Goal: Information Seeking & Learning: Learn about a topic

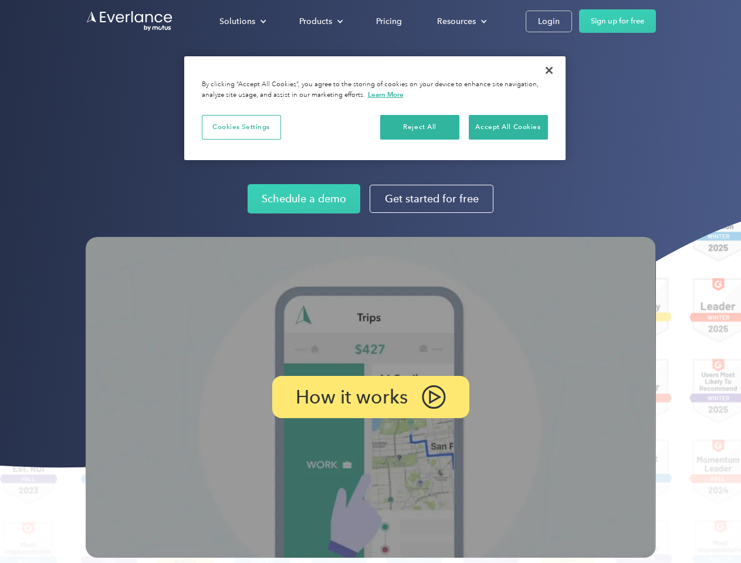
click at [370, 282] on img at bounding box center [371, 397] width 570 height 321
click at [242, 21] on div "Solutions" at bounding box center [237, 21] width 36 height 15
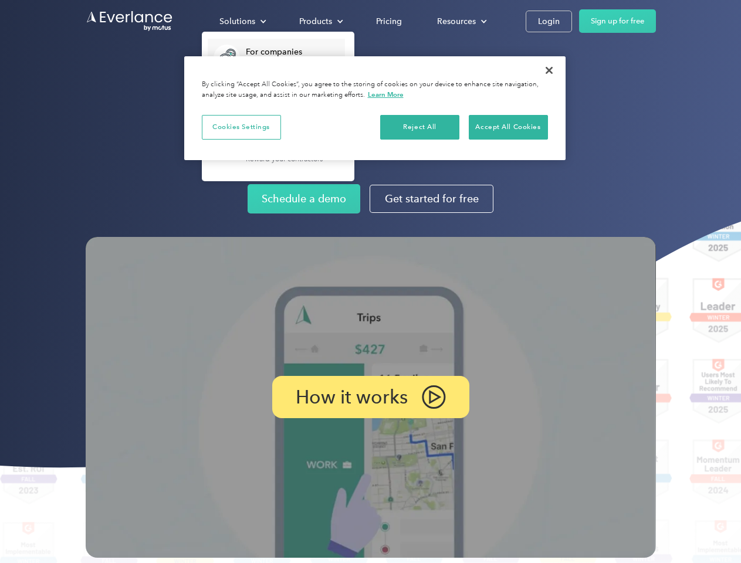
click at [320, 21] on div "Products" at bounding box center [315, 21] width 33 height 15
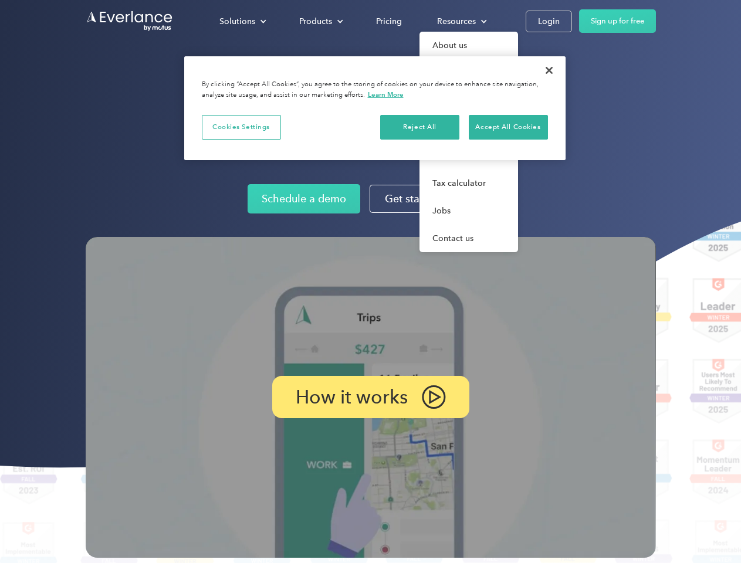
click at [461, 21] on div "Resources" at bounding box center [456, 21] width 39 height 15
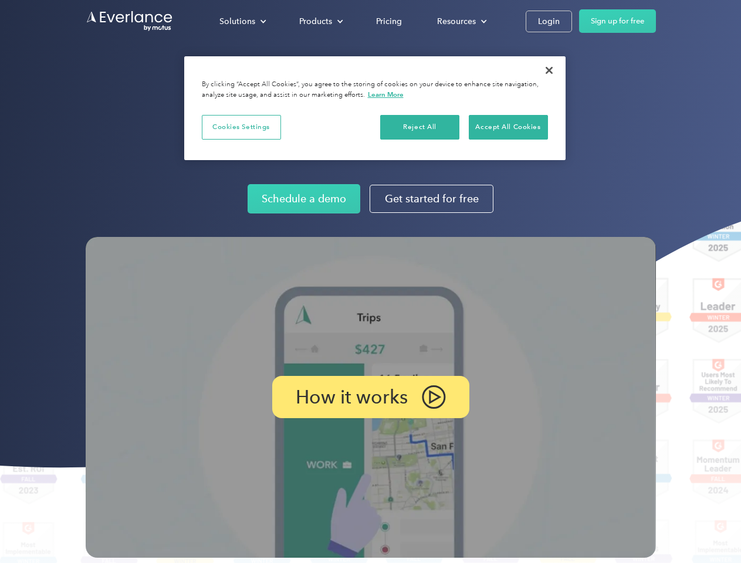
click at [370, 397] on p "How it works" at bounding box center [352, 397] width 112 height 14
click at [241, 127] on button "Cookies Settings" at bounding box center [241, 127] width 79 height 25
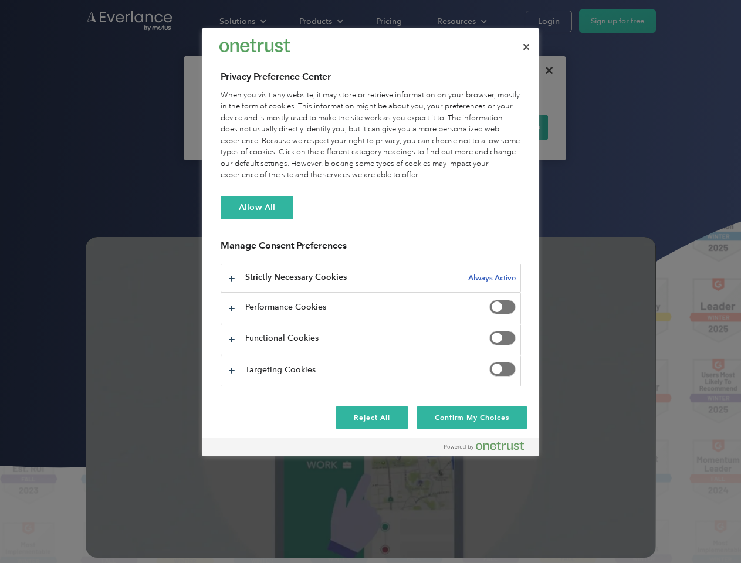
click at [420, 127] on div "When you visit any website, it may store or retrieve information on your browse…" at bounding box center [371, 136] width 300 height 92
click at [508, 127] on div "When you visit any website, it may store or retrieve information on your browse…" at bounding box center [371, 136] width 300 height 92
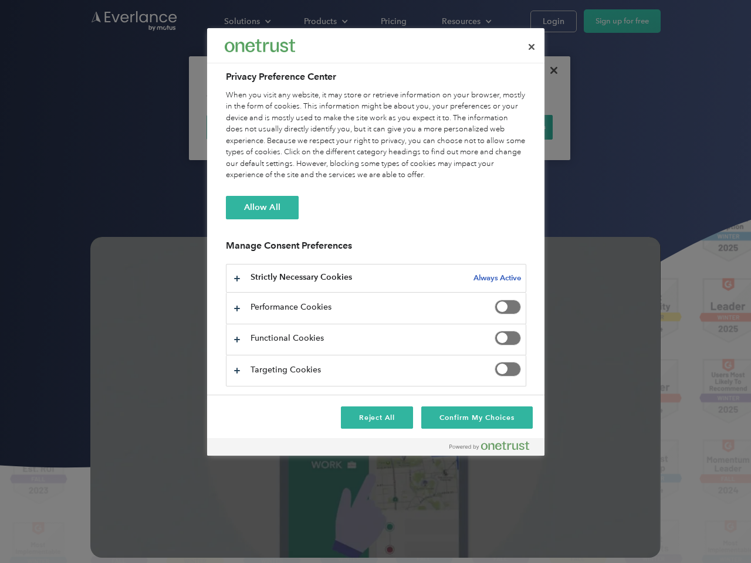
click at [549, 70] on div at bounding box center [375, 281] width 751 height 563
